Goal: Information Seeking & Learning: Learn about a topic

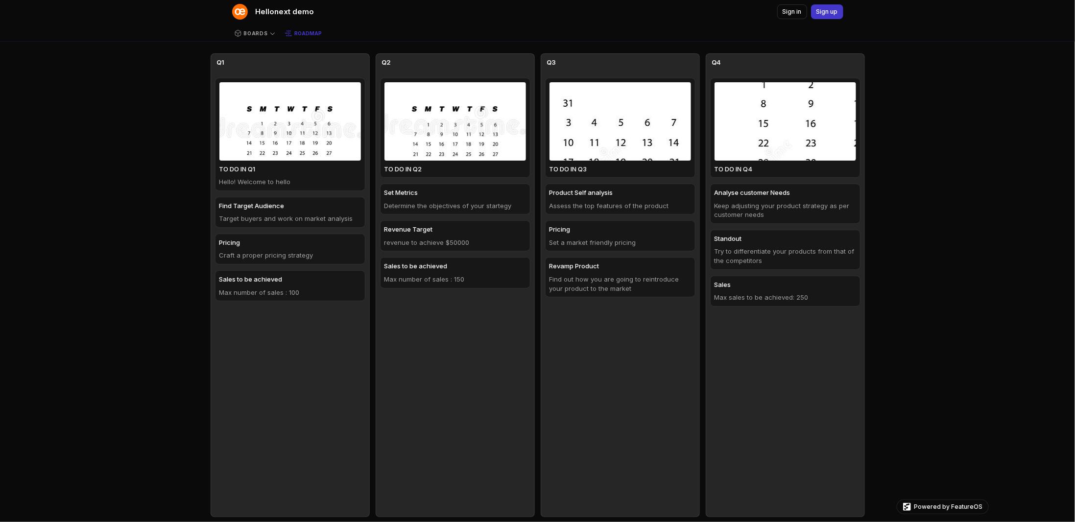
click at [263, 33] on span "Boards" at bounding box center [256, 33] width 24 height 7
click at [256, 50] on span "All Boards" at bounding box center [252, 54] width 31 height 9
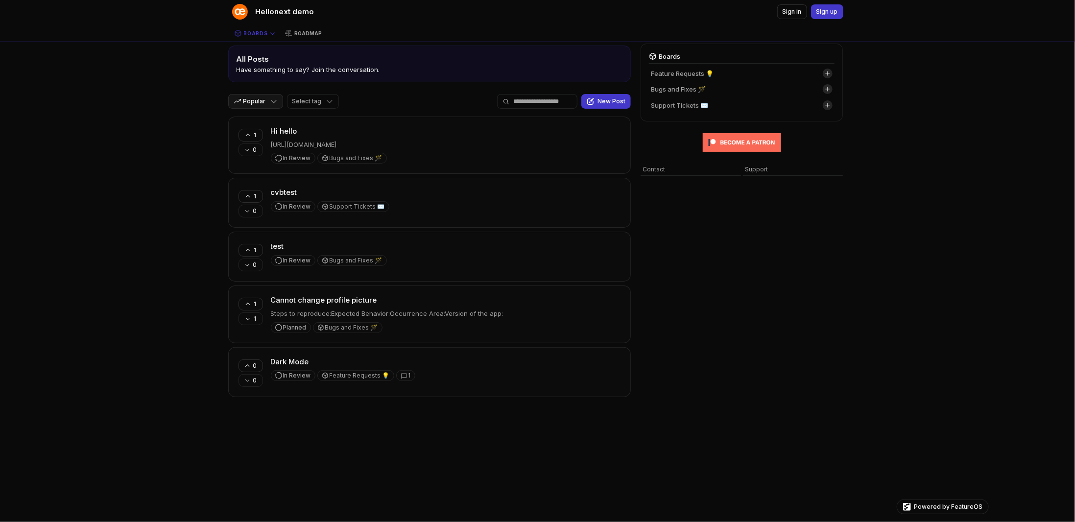
click at [138, 142] on div "Hellonext demo Sign in Sign up Boards Roadmap All Posts Have something to say? …" at bounding box center [537, 257] width 1075 height 515
click at [251, 132] on button "1" at bounding box center [250, 135] width 24 height 13
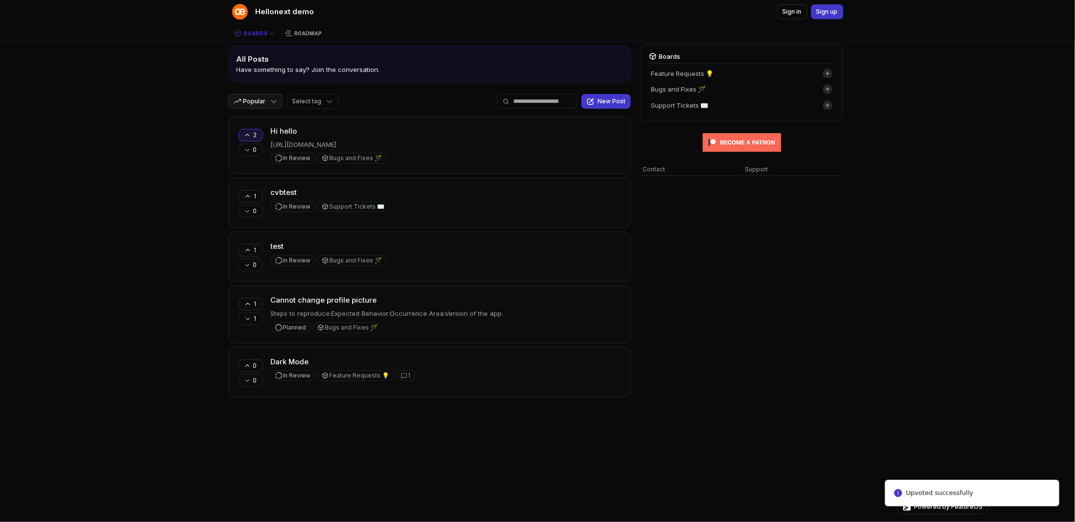
click at [175, 138] on div "Hellonext demo Sign in Sign up Boards Roadmap All Posts Have something to say? …" at bounding box center [537, 257] width 1075 height 515
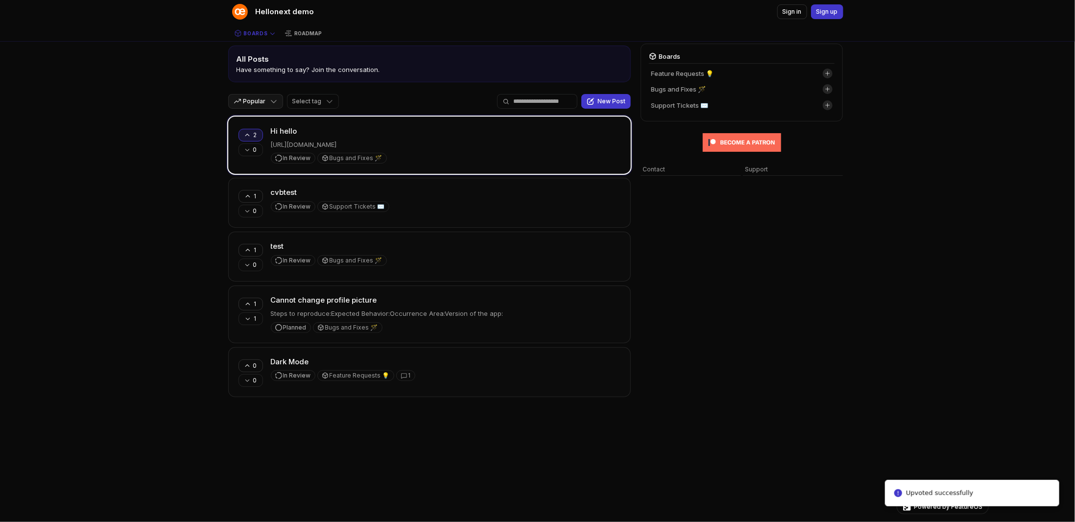
click at [418, 142] on p "[URL][DOMAIN_NAME]" at bounding box center [446, 144] width 350 height 9
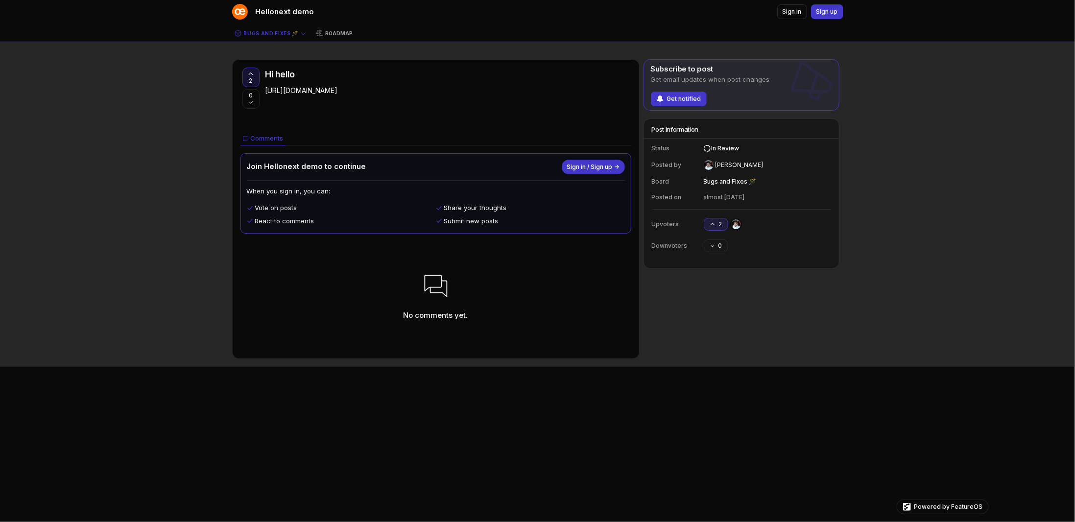
click at [594, 165] on span "Sign in / Sign up →" at bounding box center [593, 167] width 52 height 8
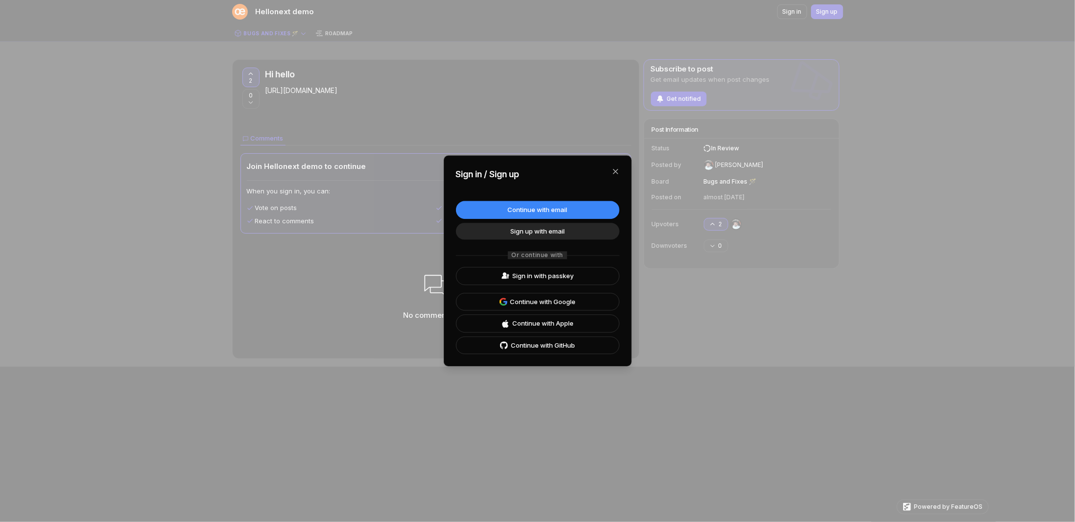
click at [615, 173] on button "button" at bounding box center [616, 172] width 16 height 16
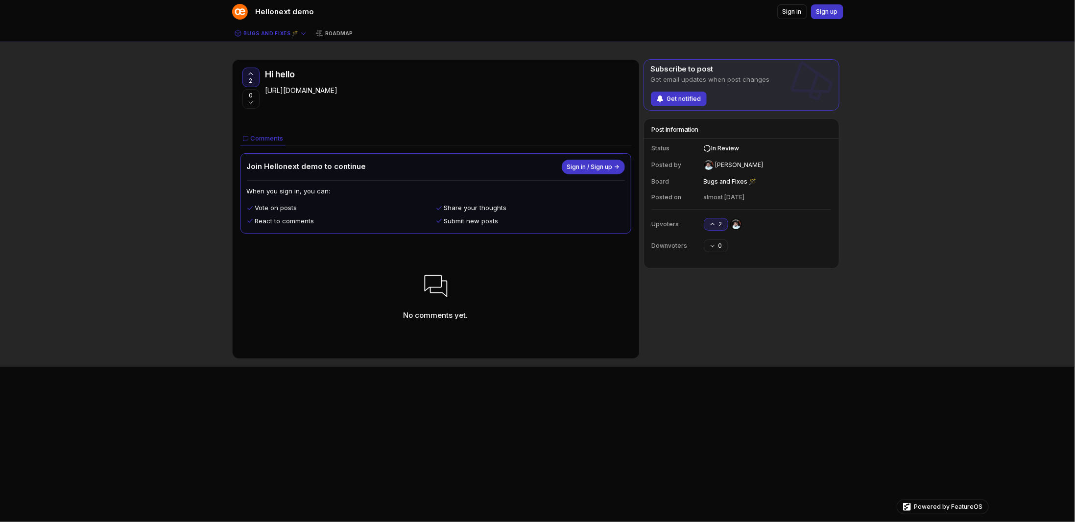
click at [601, 165] on span "Sign in / Sign up →" at bounding box center [593, 167] width 52 height 8
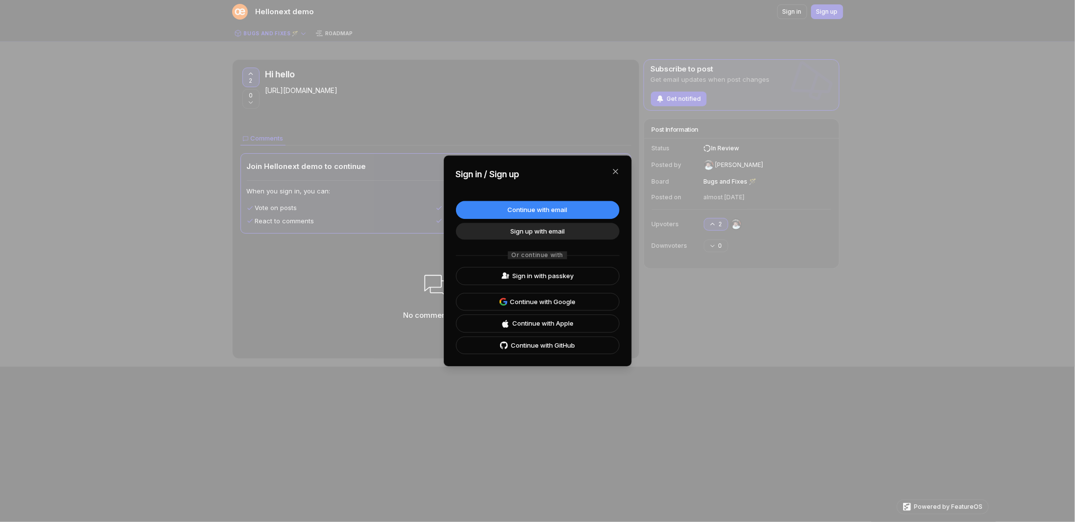
click at [614, 174] on button "button" at bounding box center [616, 172] width 16 height 16
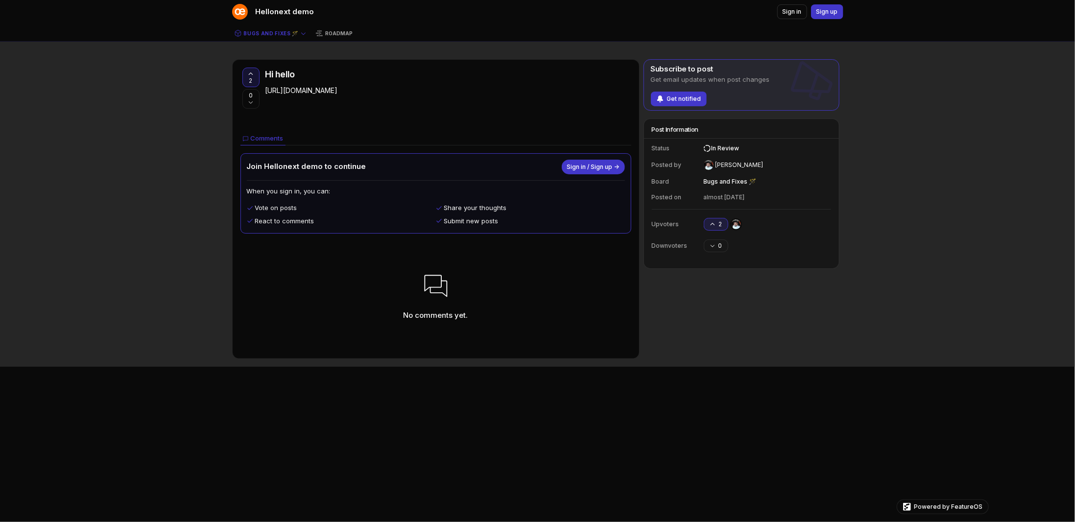
click at [357, 132] on div "Comments" at bounding box center [435, 138] width 391 height 13
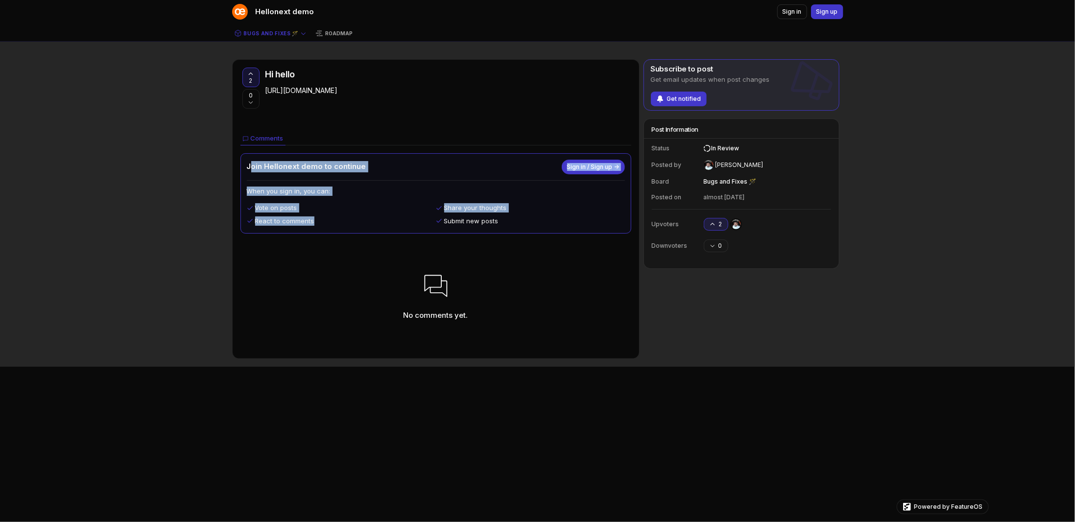
drag, startPoint x: 249, startPoint y: 164, endPoint x: 522, endPoint y: 217, distance: 277.9
click at [522, 217] on div "Join Hellonext demo to continue Sign in / Sign up → When you sign in, you can: …" at bounding box center [436, 194] width 378 height 68
click at [380, 191] on p "When you sign in, you can:" at bounding box center [436, 191] width 378 height 9
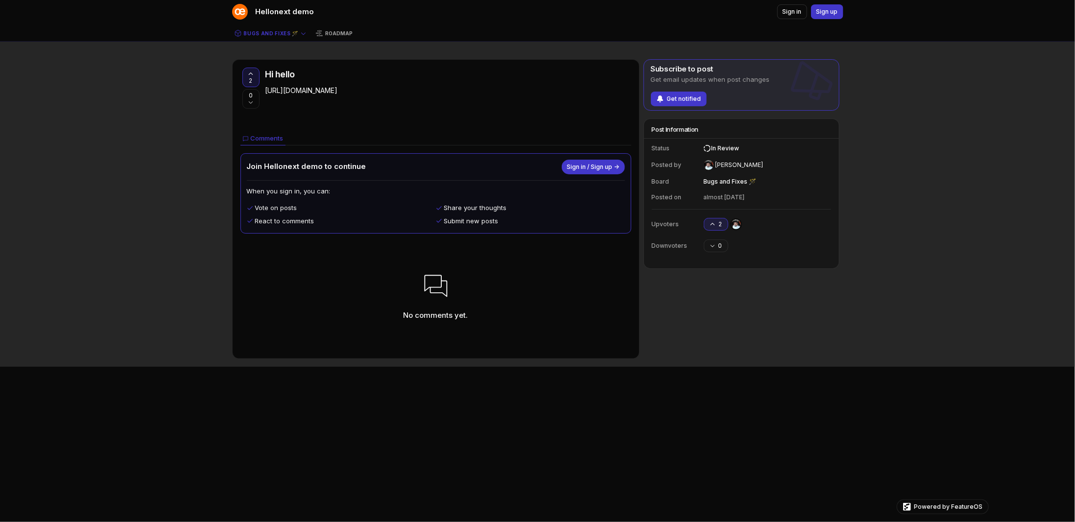
click at [285, 14] on span "Hellonext demo" at bounding box center [285, 11] width 59 height 11
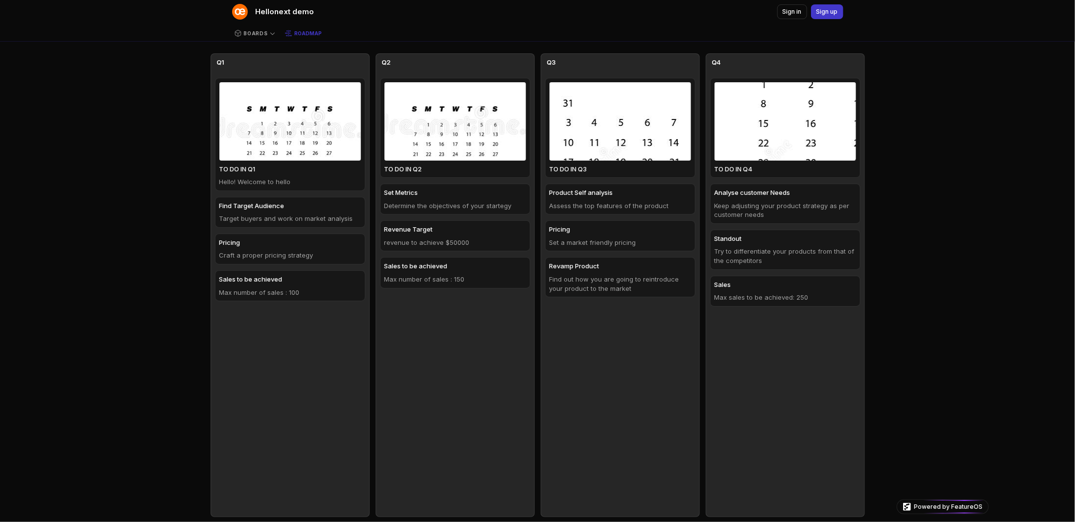
click at [442, 196] on span "Set Metrics" at bounding box center [455, 192] width 142 height 9
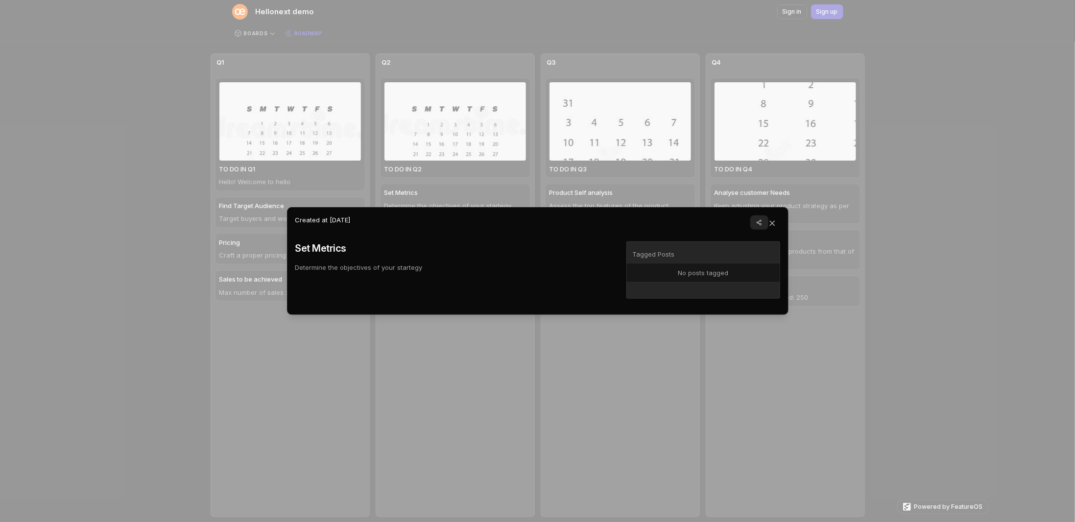
click at [772, 226] on button "button" at bounding box center [772, 223] width 16 height 16
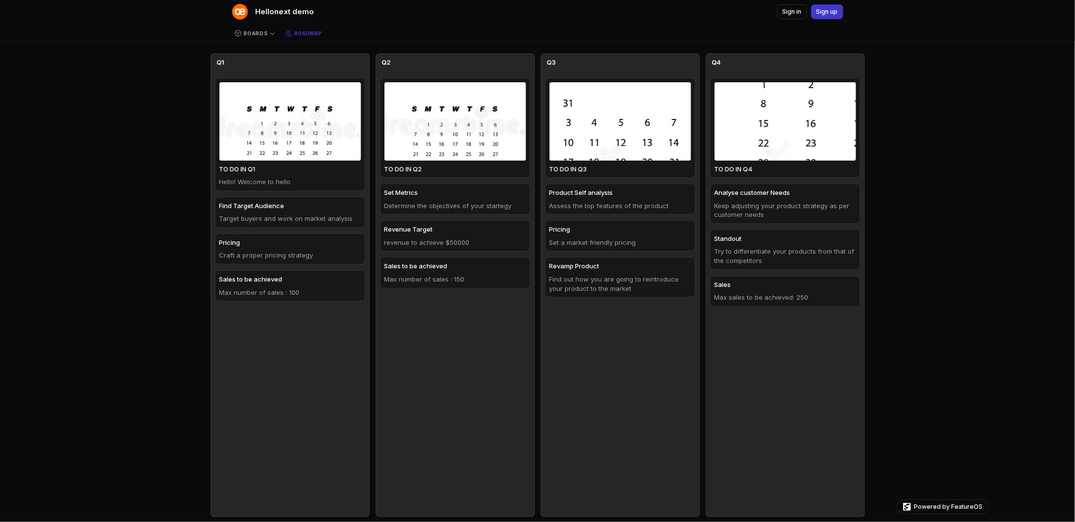
click at [402, 192] on span "Set Metrics" at bounding box center [455, 192] width 142 height 9
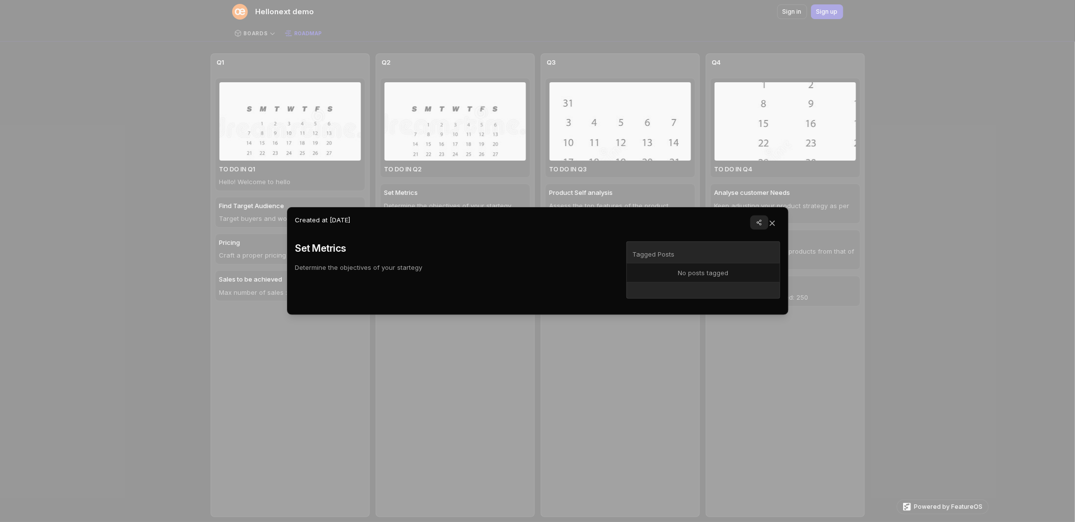
click at [769, 223] on button "button" at bounding box center [772, 223] width 16 height 16
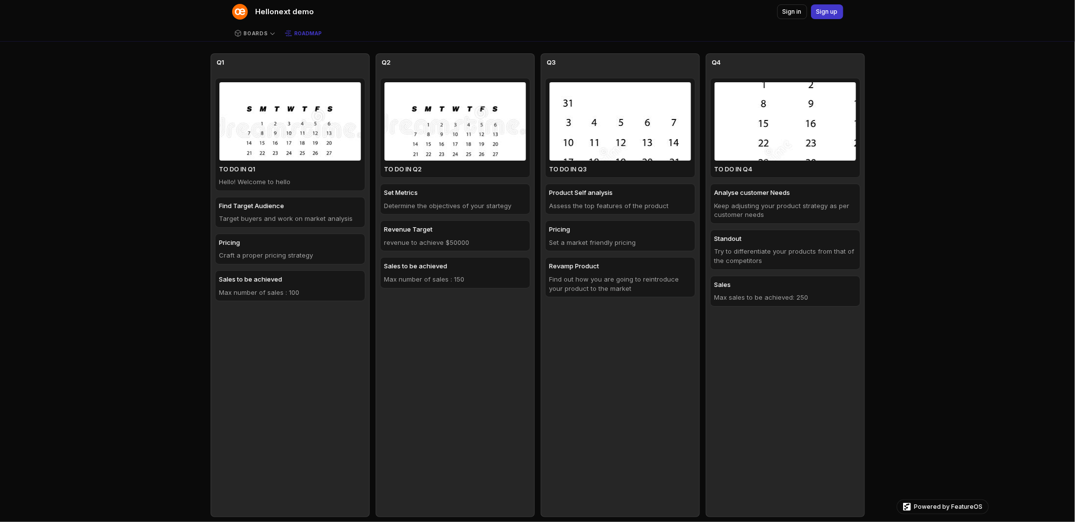
click at [291, 11] on span "Hellonext demo" at bounding box center [285, 11] width 59 height 11
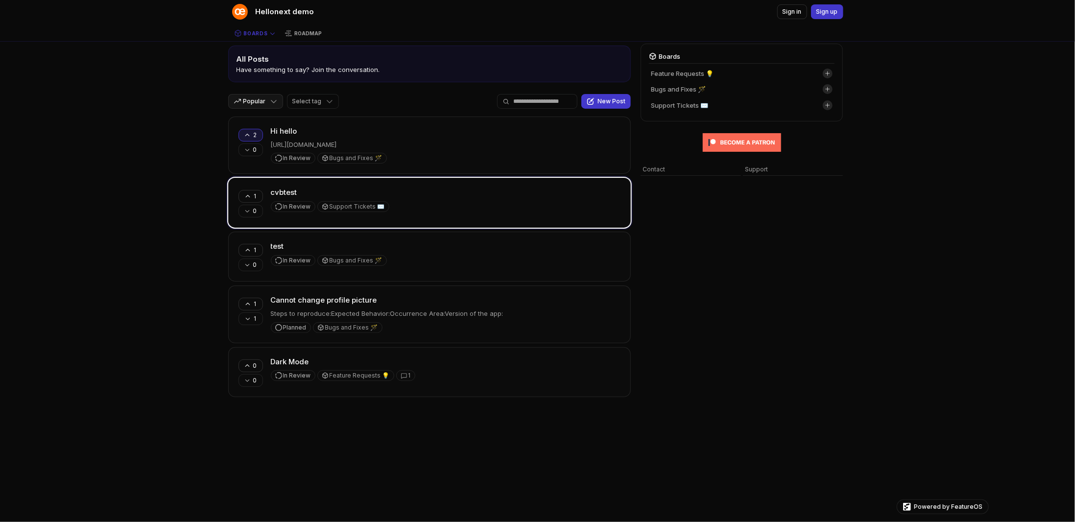
click at [437, 201] on footer "In Review Support Tickets ✉️" at bounding box center [446, 206] width 350 height 11
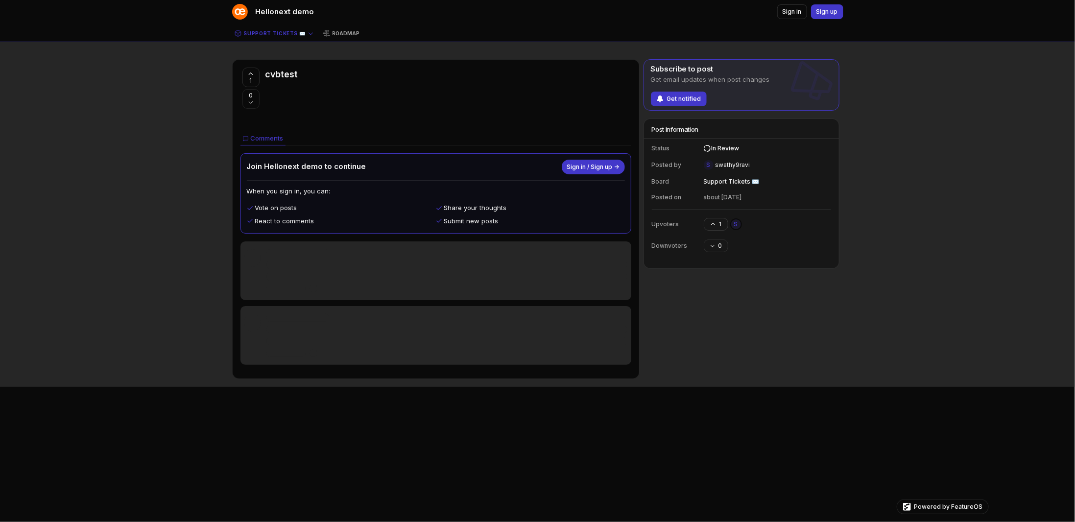
click at [601, 167] on span "Sign in / Sign up →" at bounding box center [593, 167] width 52 height 8
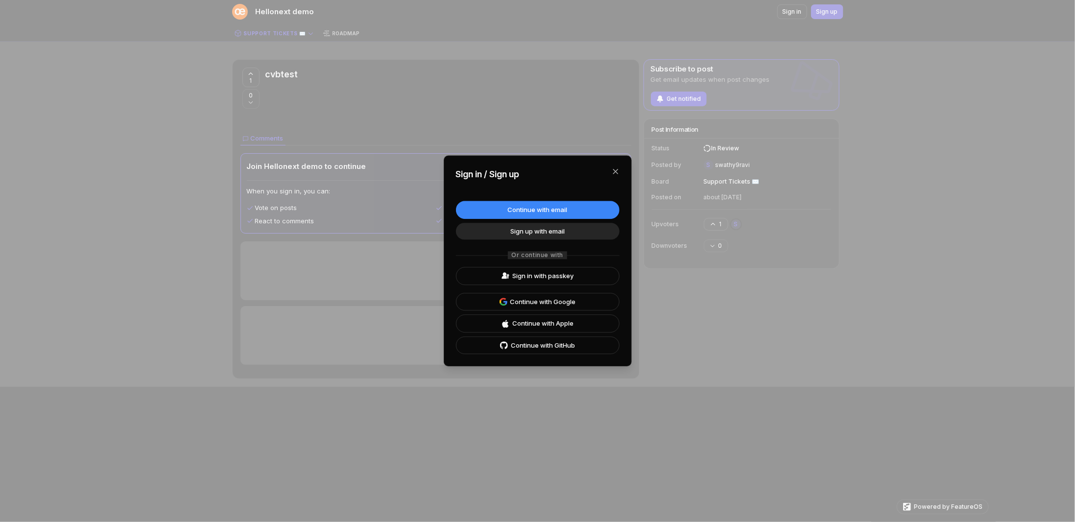
click at [614, 175] on button "button" at bounding box center [616, 172] width 16 height 16
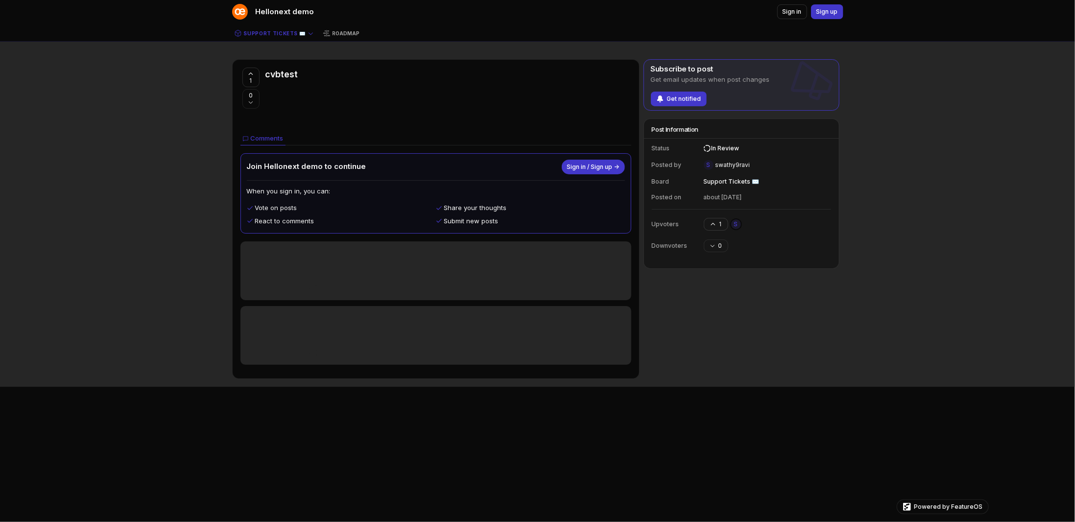
click at [277, 10] on span "Hellonext demo" at bounding box center [285, 11] width 59 height 11
